Goal: Task Accomplishment & Management: Use online tool/utility

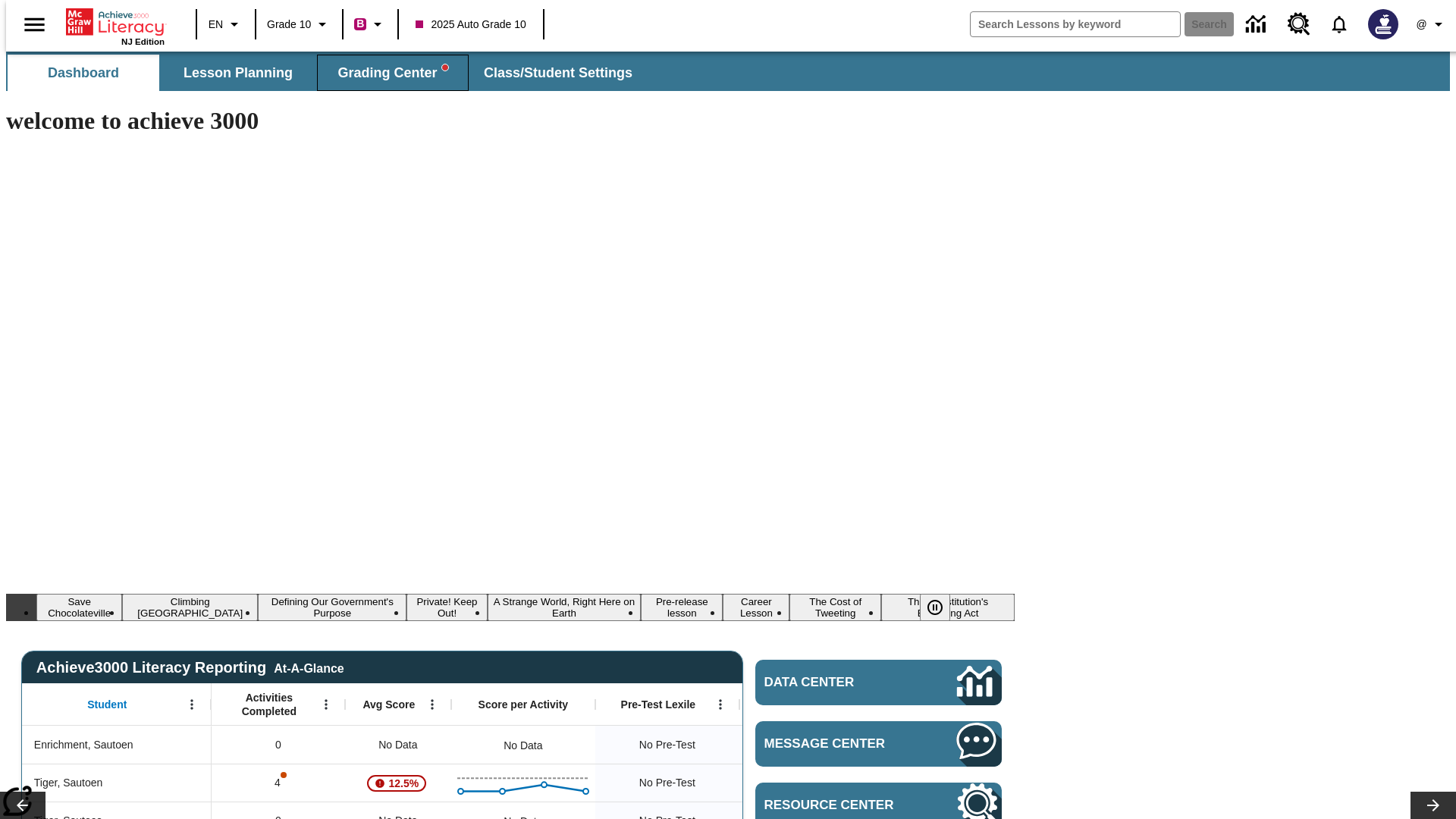
click at [386, 73] on span "Grading Center" at bounding box center [392, 73] width 110 height 18
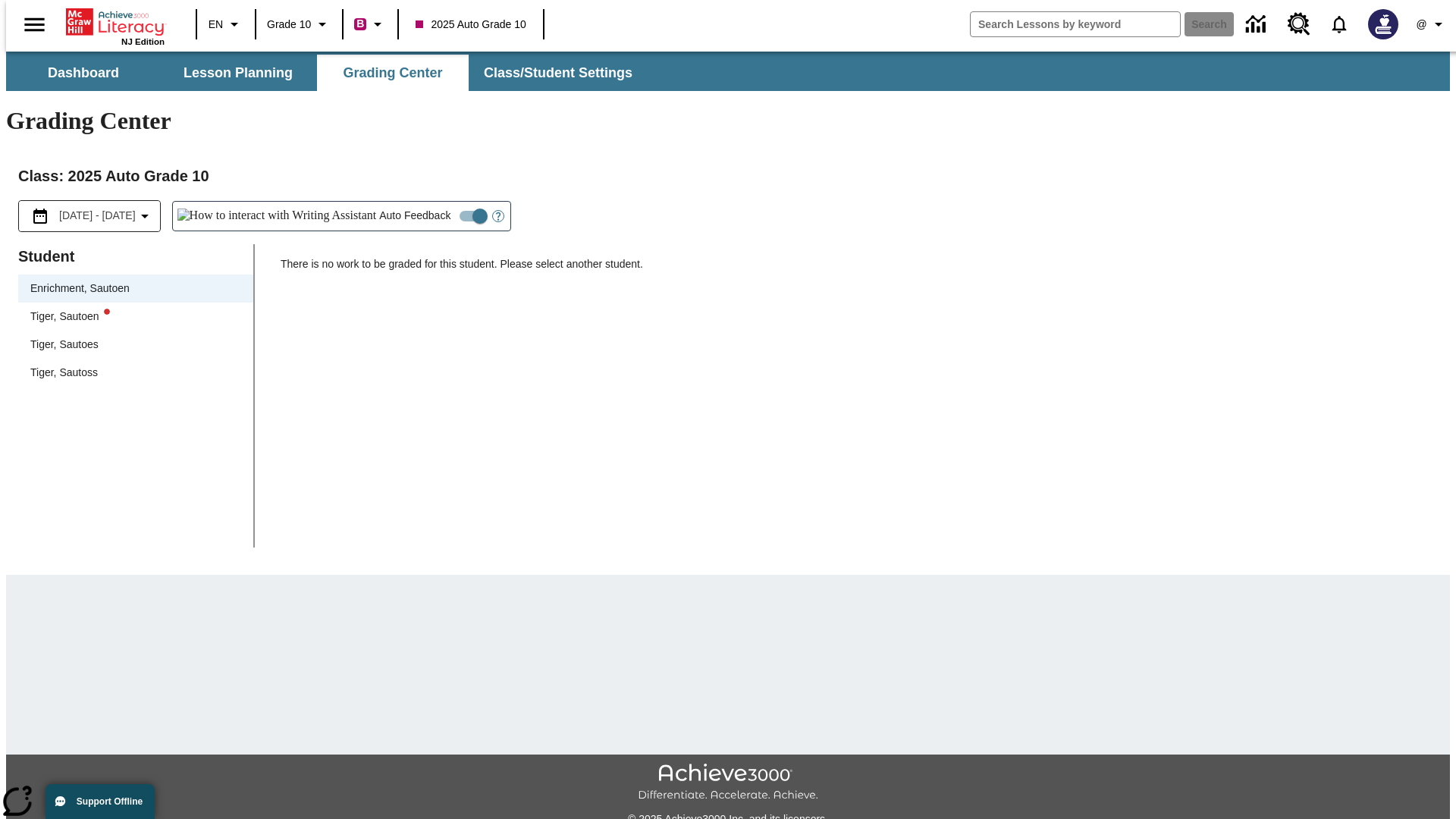
click at [131, 309] on div "Tiger, Sautoen" at bounding box center [135, 316] width 210 height 16
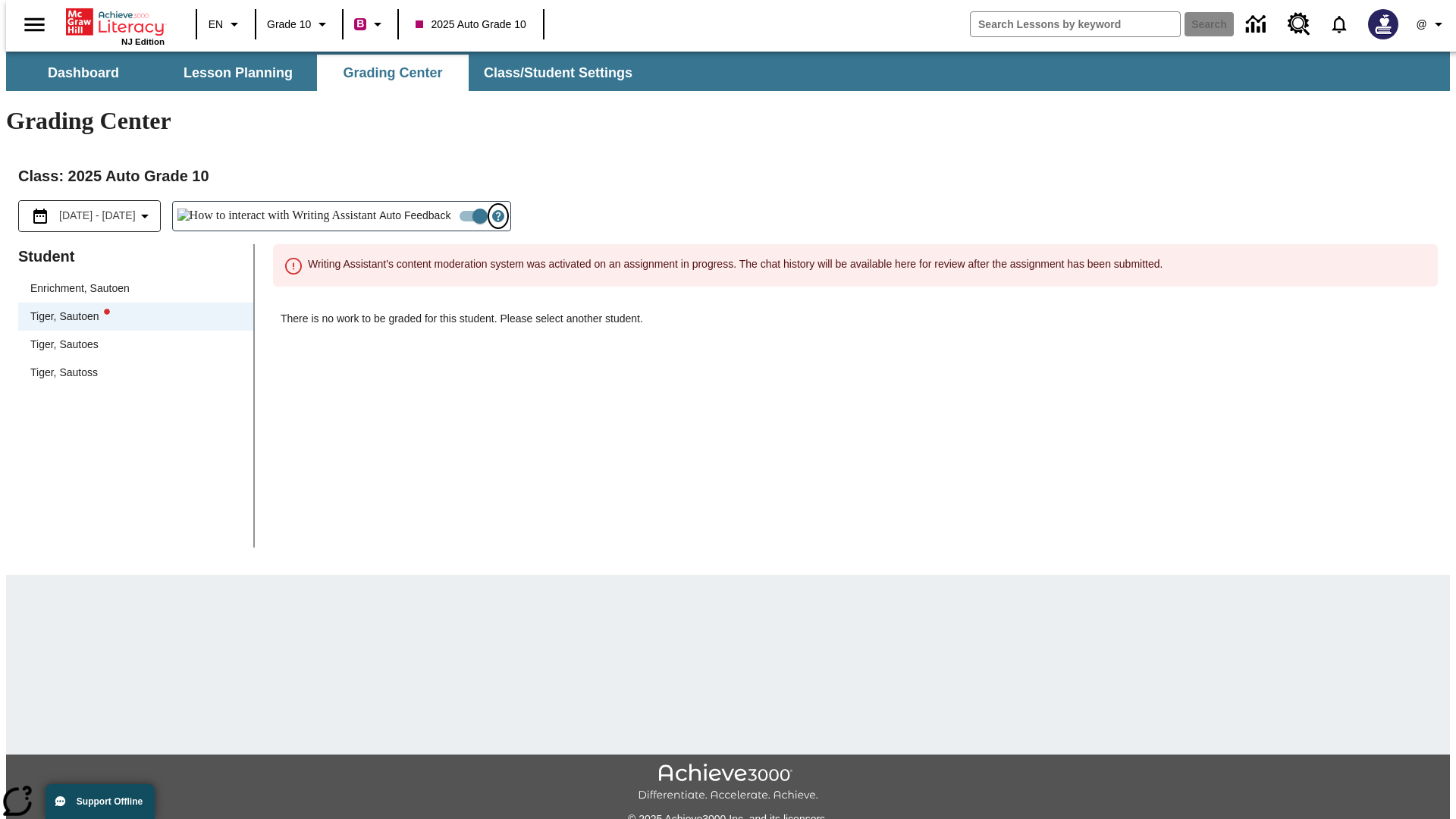
click at [496, 212] on icon "Open Help for Writing Assistant" at bounding box center [498, 216] width 5 height 8
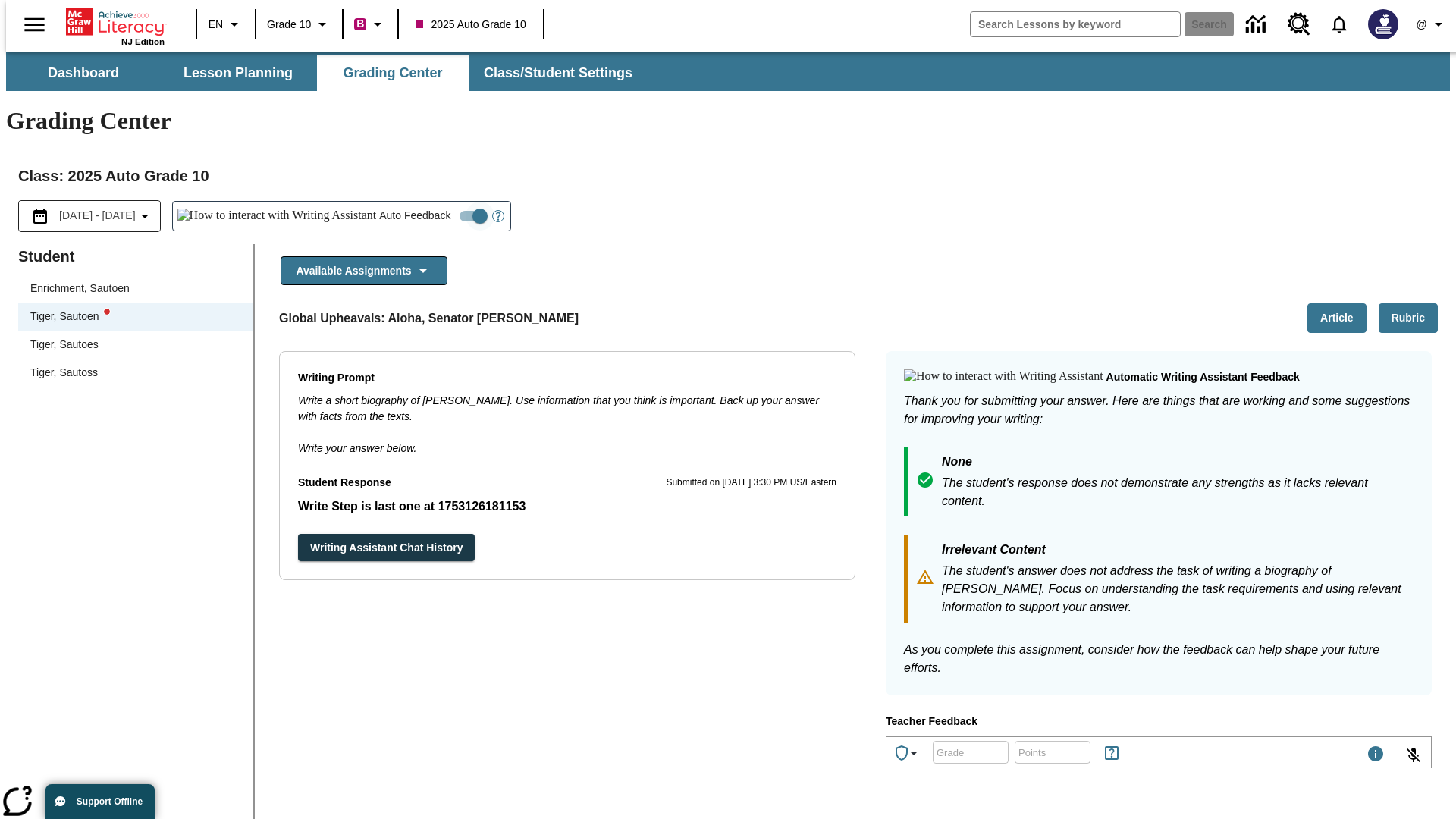
click at [437, 202] on input "Auto Feedback" at bounding box center [479, 216] width 86 height 29
checkbox input "false"
